Goal: Navigation & Orientation: Understand site structure

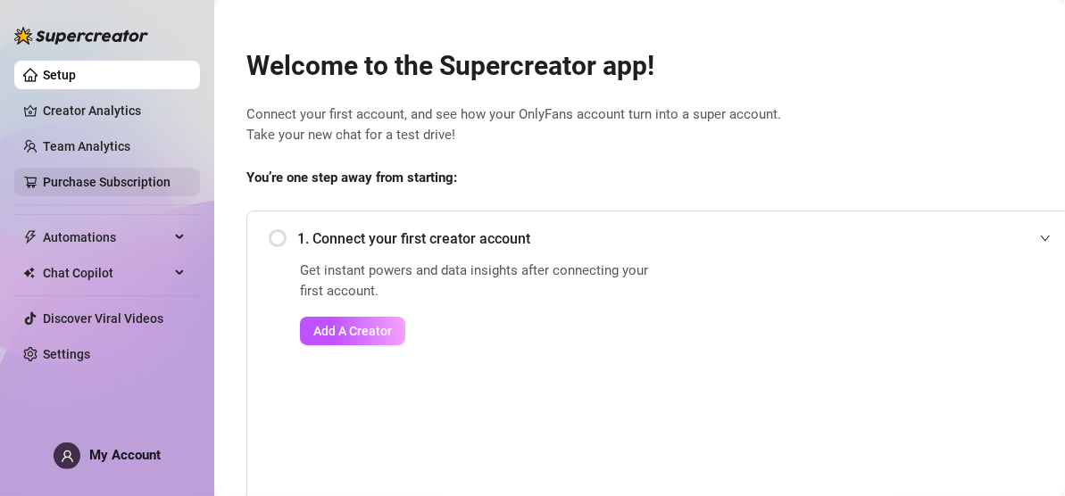
click at [135, 179] on link "Purchase Subscription" at bounding box center [107, 182] width 128 height 14
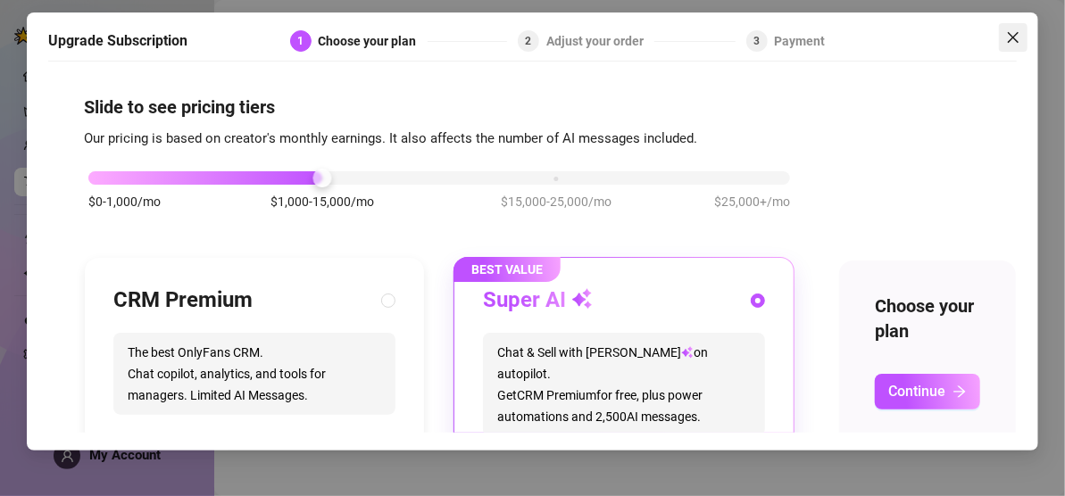
click at [1017, 34] on icon "close" at bounding box center [1013, 37] width 11 height 11
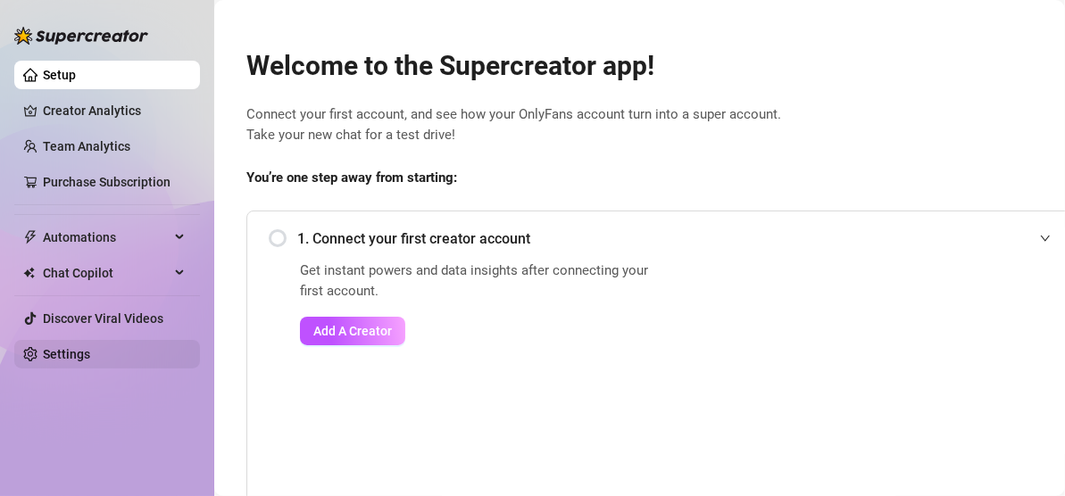
click at [90, 350] on link "Settings" at bounding box center [66, 354] width 47 height 14
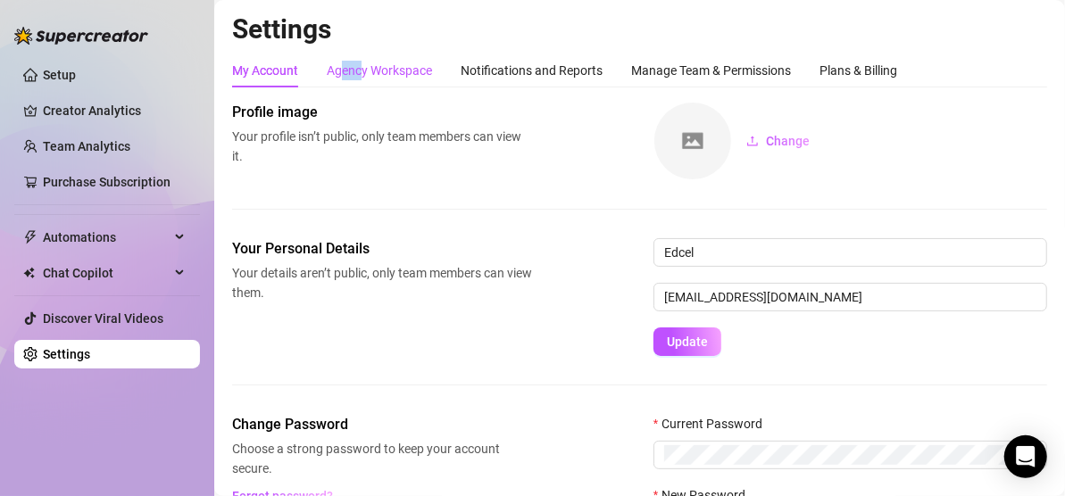
drag, startPoint x: 342, startPoint y: 75, endPoint x: 362, endPoint y: 70, distance: 20.4
click at [362, 70] on div "Agency Workspace" at bounding box center [379, 71] width 105 height 20
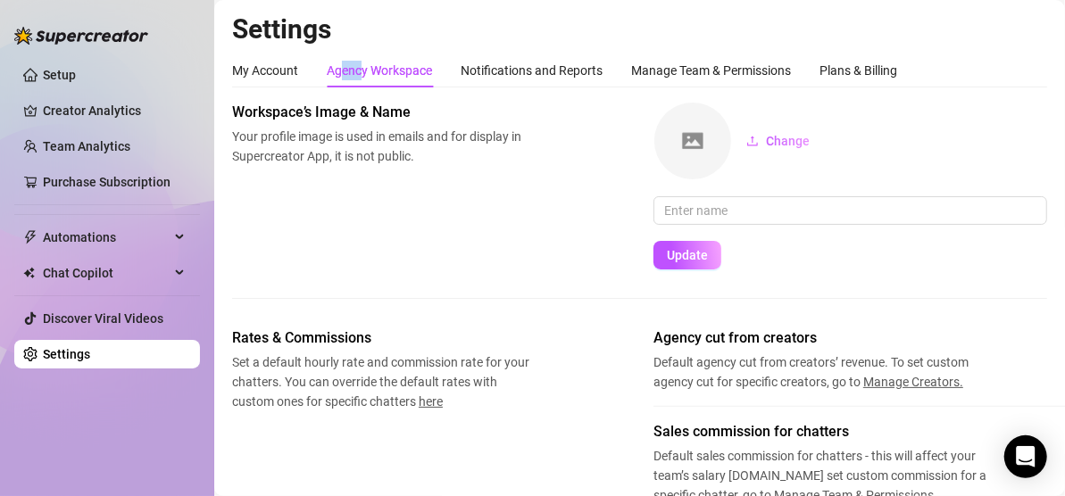
click at [362, 70] on div "Agency Workspace" at bounding box center [379, 71] width 105 height 20
click at [491, 72] on div "Notifications and Reports" at bounding box center [532, 71] width 142 height 20
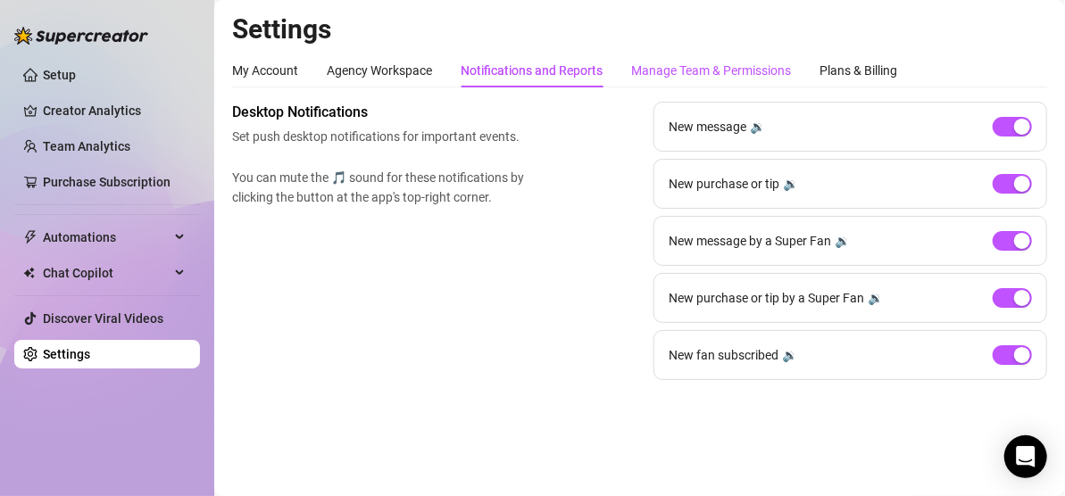
click at [678, 64] on div "Manage Team & Permissions" at bounding box center [711, 71] width 160 height 20
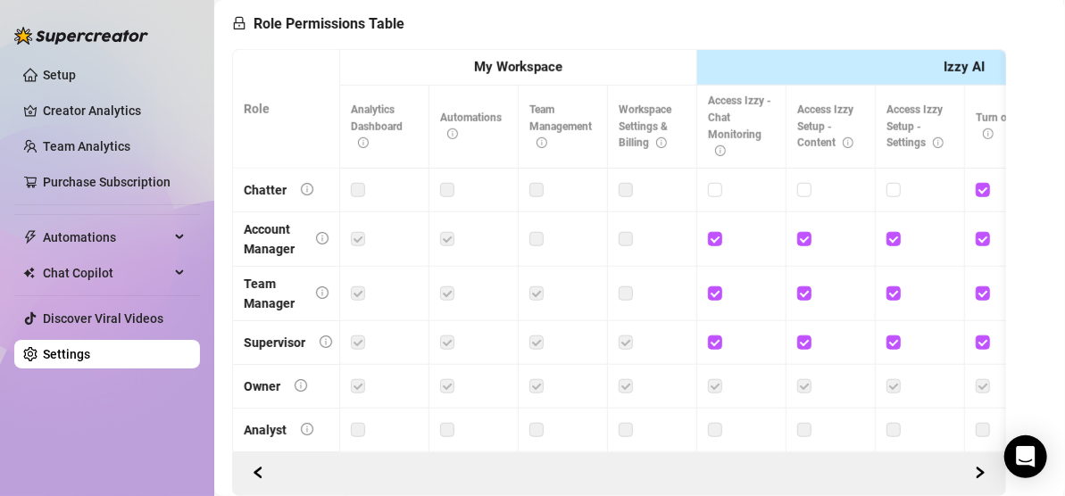
scroll to position [630, 0]
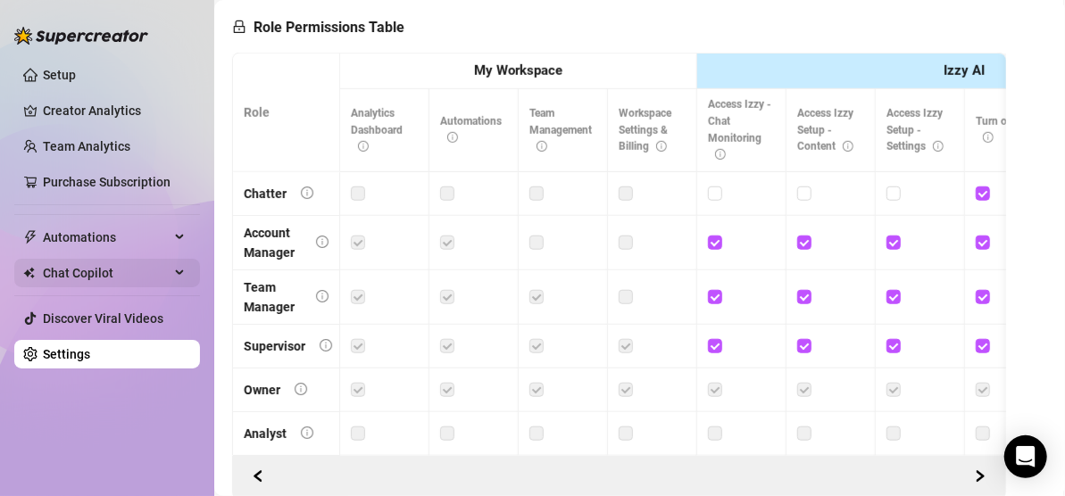
click at [157, 270] on span "Chat Copilot" at bounding box center [106, 273] width 127 height 29
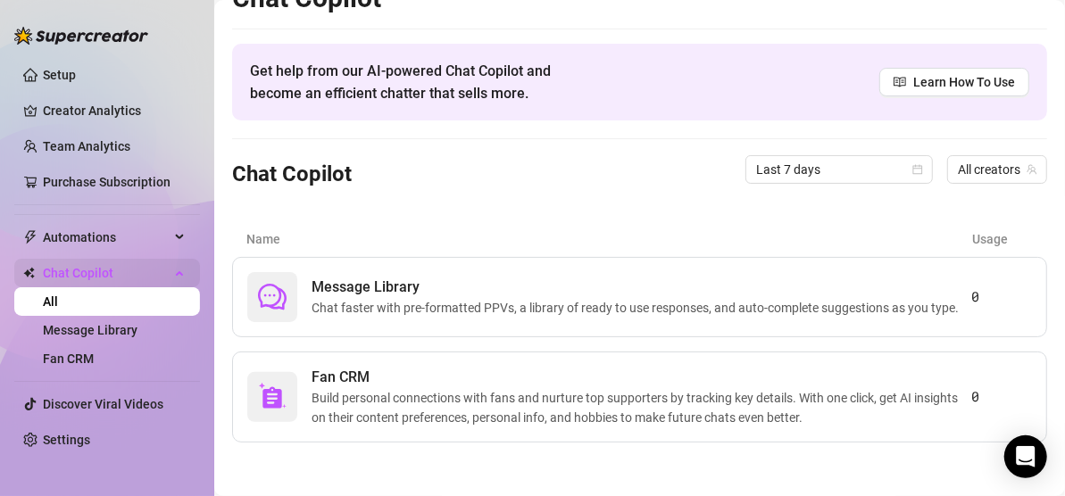
scroll to position [40, 0]
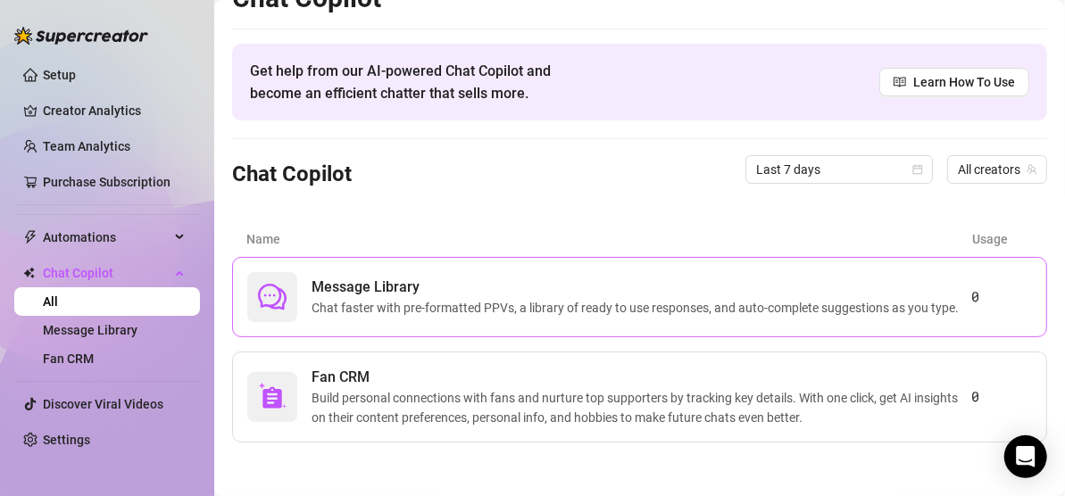
click at [389, 298] on span "Chat faster with pre-formatted PPVs, a library of ready to use responses, and a…" at bounding box center [639, 308] width 654 height 20
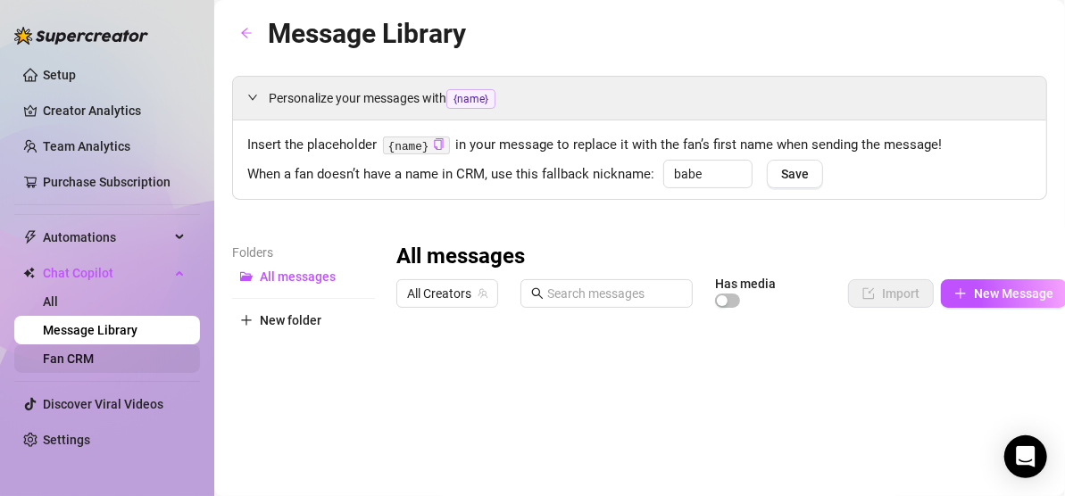
click at [94, 360] on link "Fan CRM" at bounding box center [68, 359] width 51 height 14
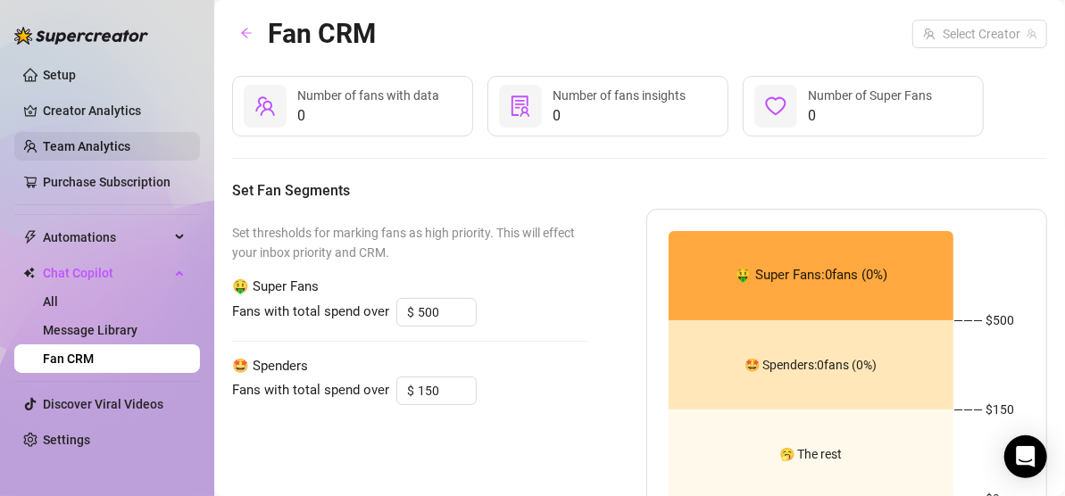
click at [128, 154] on link "Team Analytics" at bounding box center [87, 146] width 88 height 14
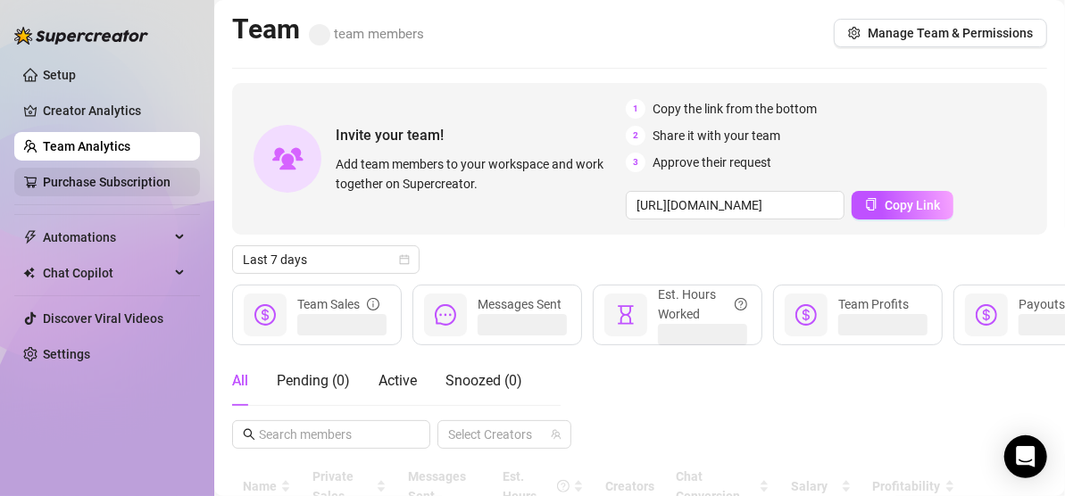
click at [115, 189] on link "Purchase Subscription" at bounding box center [107, 182] width 128 height 14
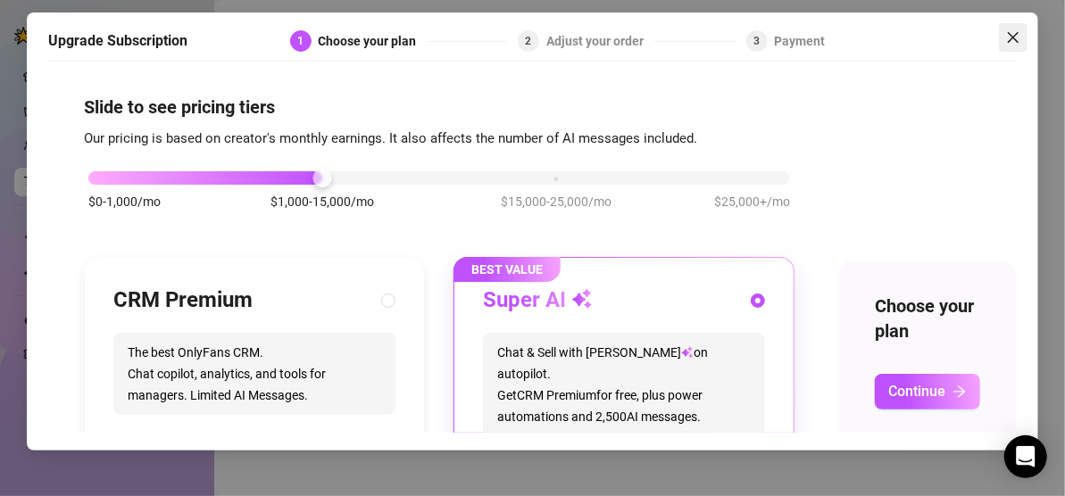
click at [1012, 29] on button "Close" at bounding box center [1013, 37] width 29 height 29
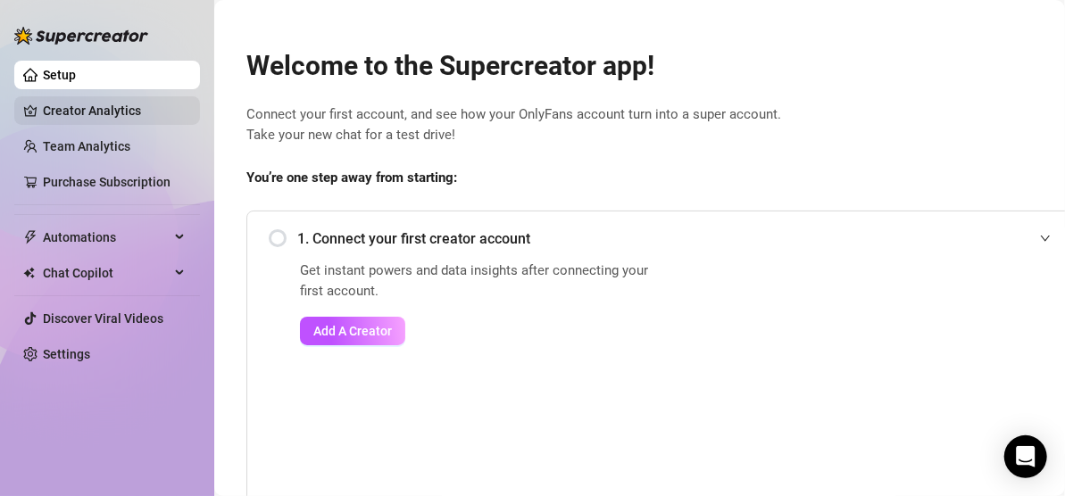
click at [96, 113] on link "Creator Analytics" at bounding box center [114, 110] width 143 height 29
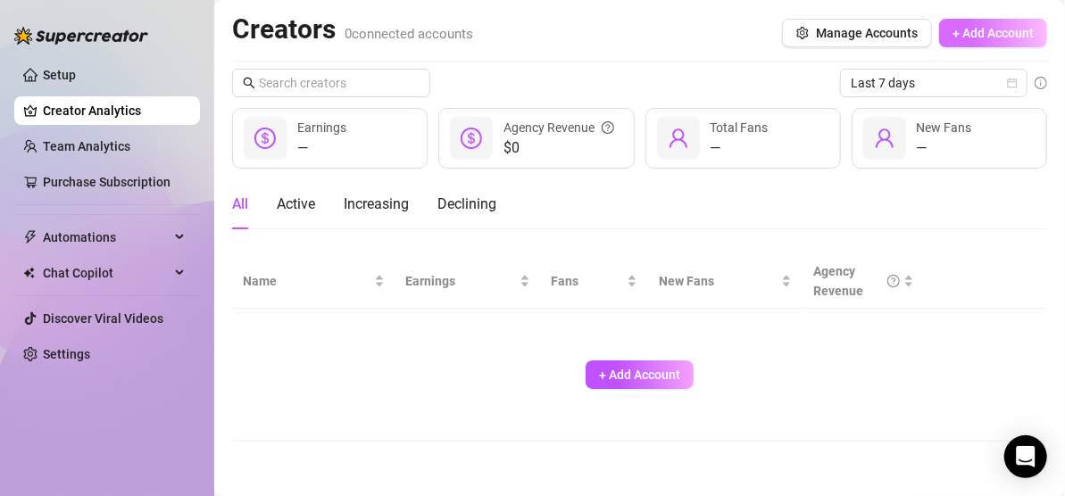
click at [974, 31] on span "+ Add Account" at bounding box center [993, 33] width 81 height 14
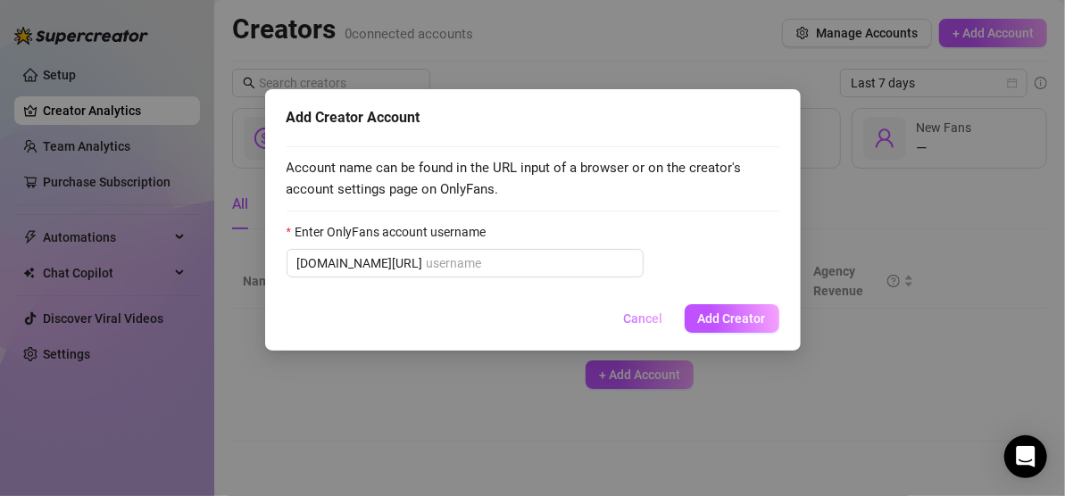
click at [650, 314] on span "Cancel" at bounding box center [643, 319] width 39 height 14
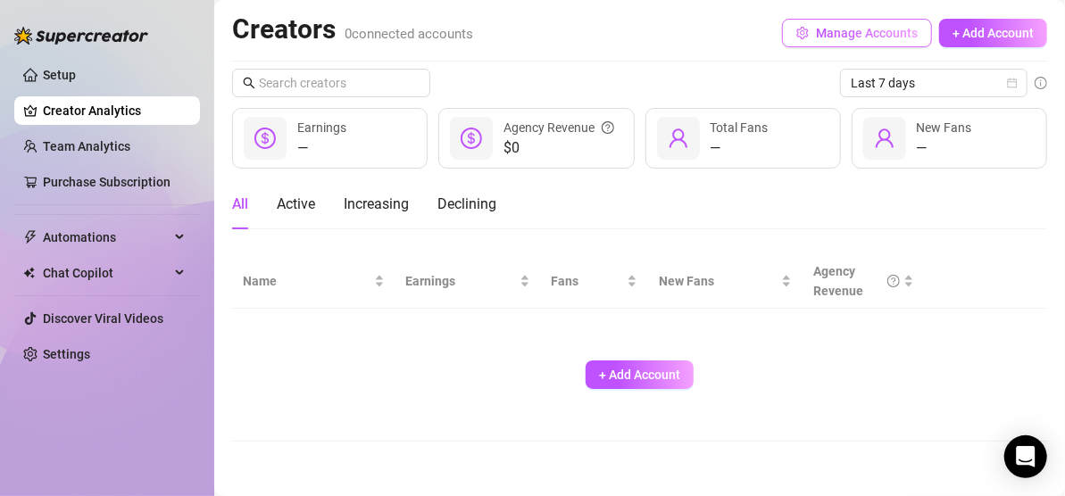
click at [821, 39] on span "Manage Accounts" at bounding box center [867, 33] width 102 height 14
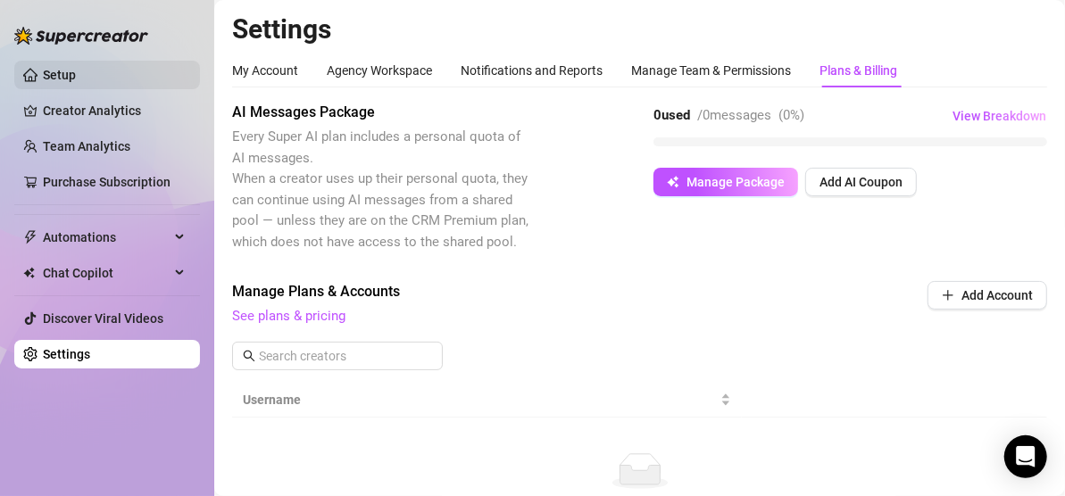
click at [56, 70] on link "Setup" at bounding box center [59, 75] width 33 height 14
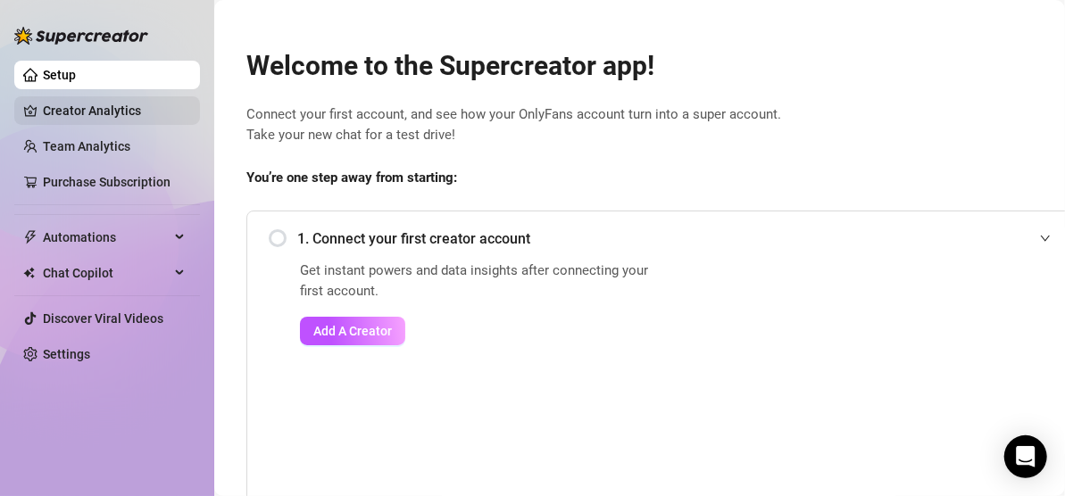
click at [104, 121] on link "Creator Analytics" at bounding box center [114, 110] width 143 height 29
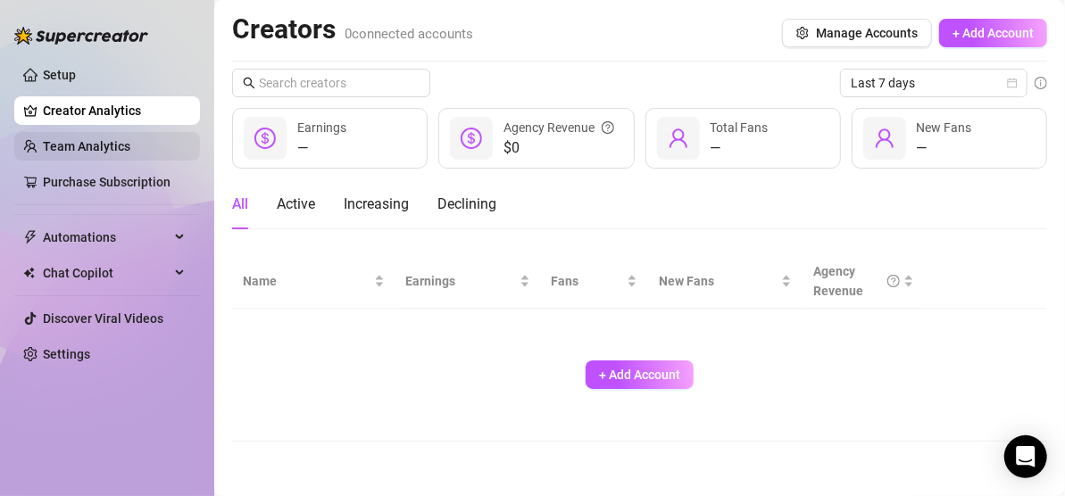
click at [106, 147] on link "Team Analytics" at bounding box center [87, 146] width 88 height 14
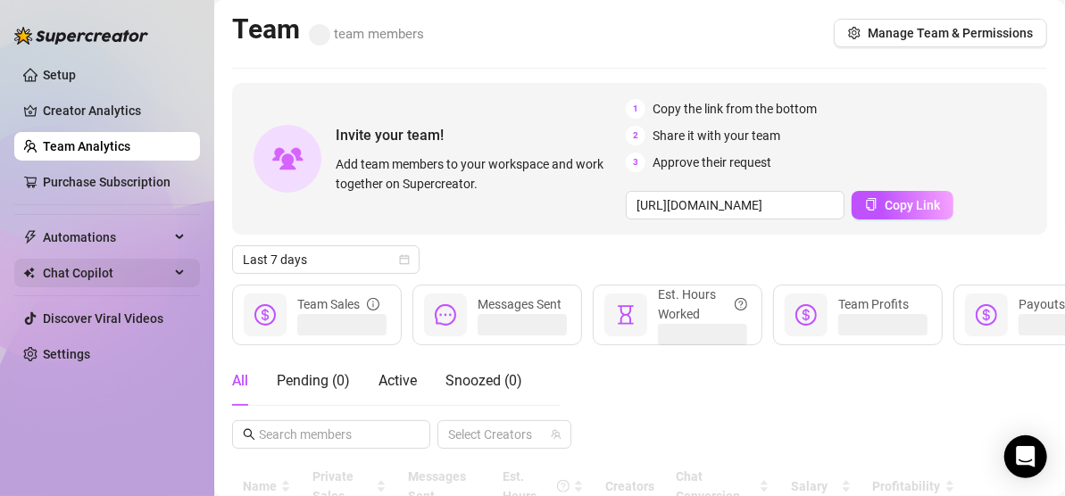
click at [83, 275] on span "Chat Copilot" at bounding box center [106, 273] width 127 height 29
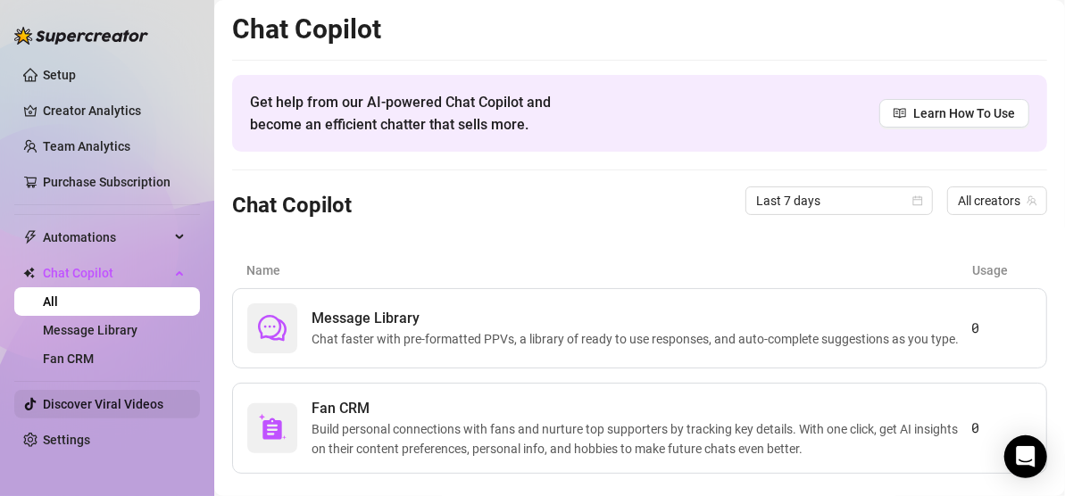
click at [99, 407] on link "Discover Viral Videos" at bounding box center [103, 404] width 121 height 14
